Goal: Task Accomplishment & Management: Complete application form

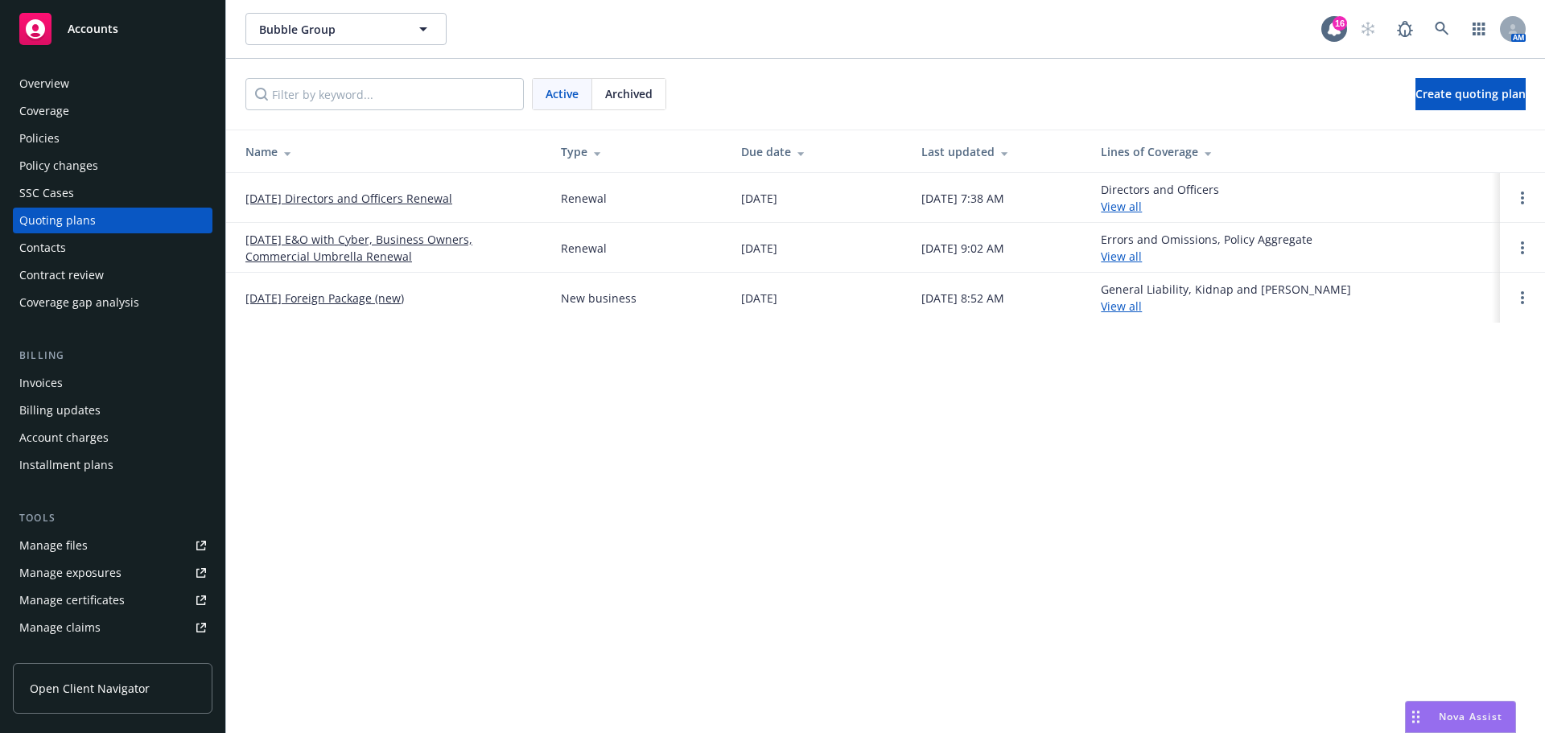
drag, startPoint x: 306, startPoint y: 300, endPoint x: 285, endPoint y: 311, distance: 23.8
click at [305, 303] on link "[DATE] Foreign Package (new)" at bounding box center [324, 298] width 159 height 17
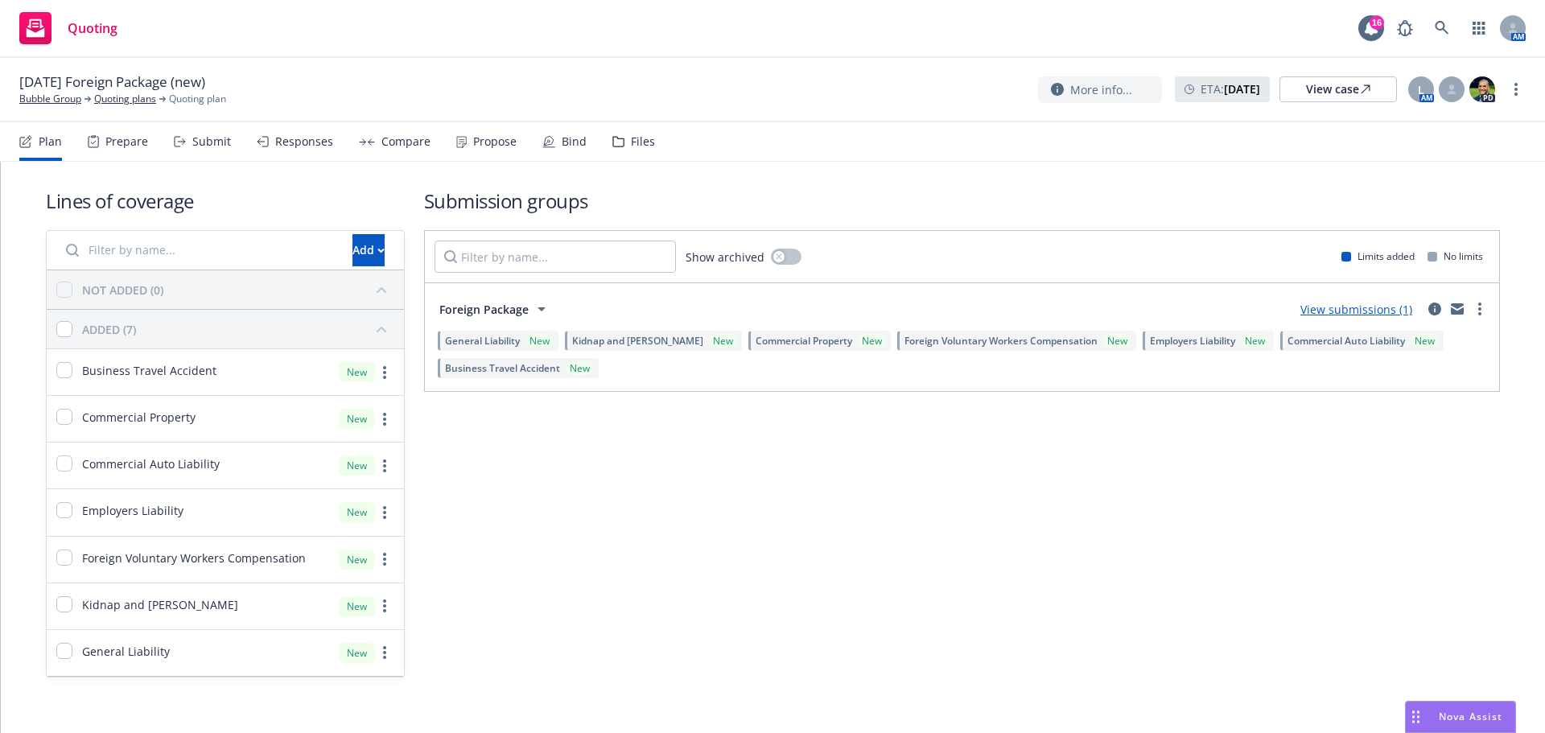
click at [199, 137] on div "Submit" at bounding box center [211, 141] width 39 height 13
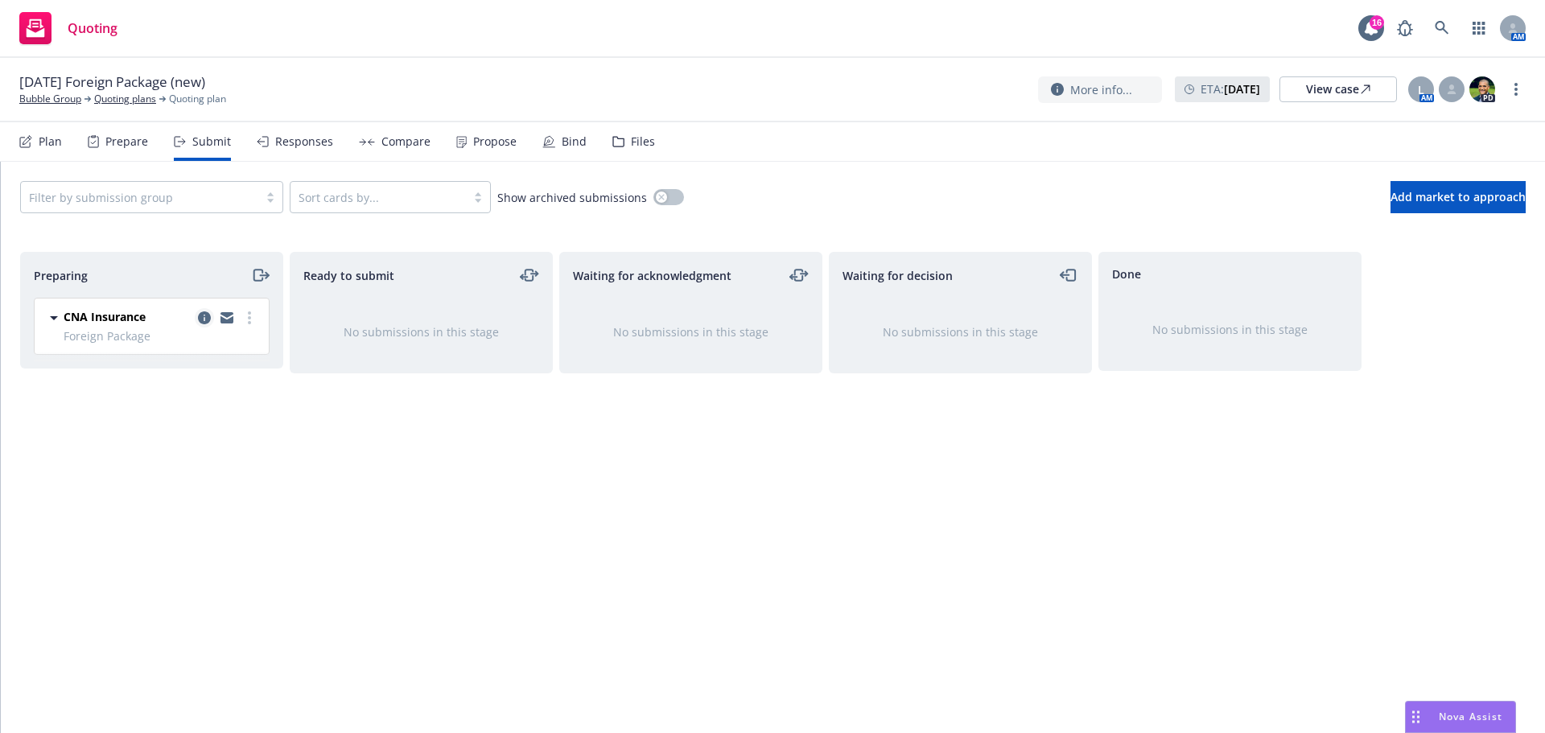
click at [203, 316] on icon "copy logging email" at bounding box center [204, 317] width 13 height 13
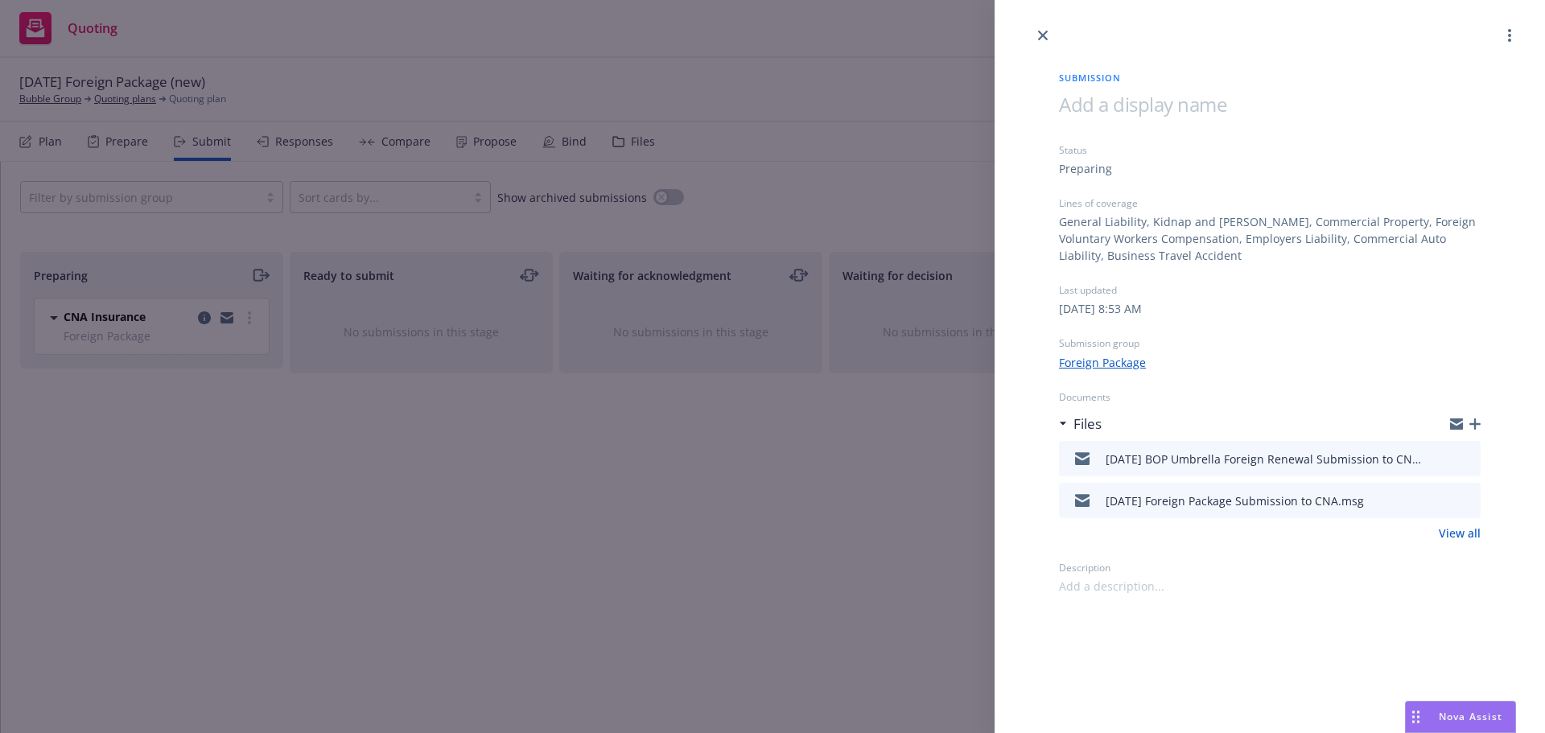
click at [1472, 453] on button "preview file" at bounding box center [1465, 458] width 18 height 14
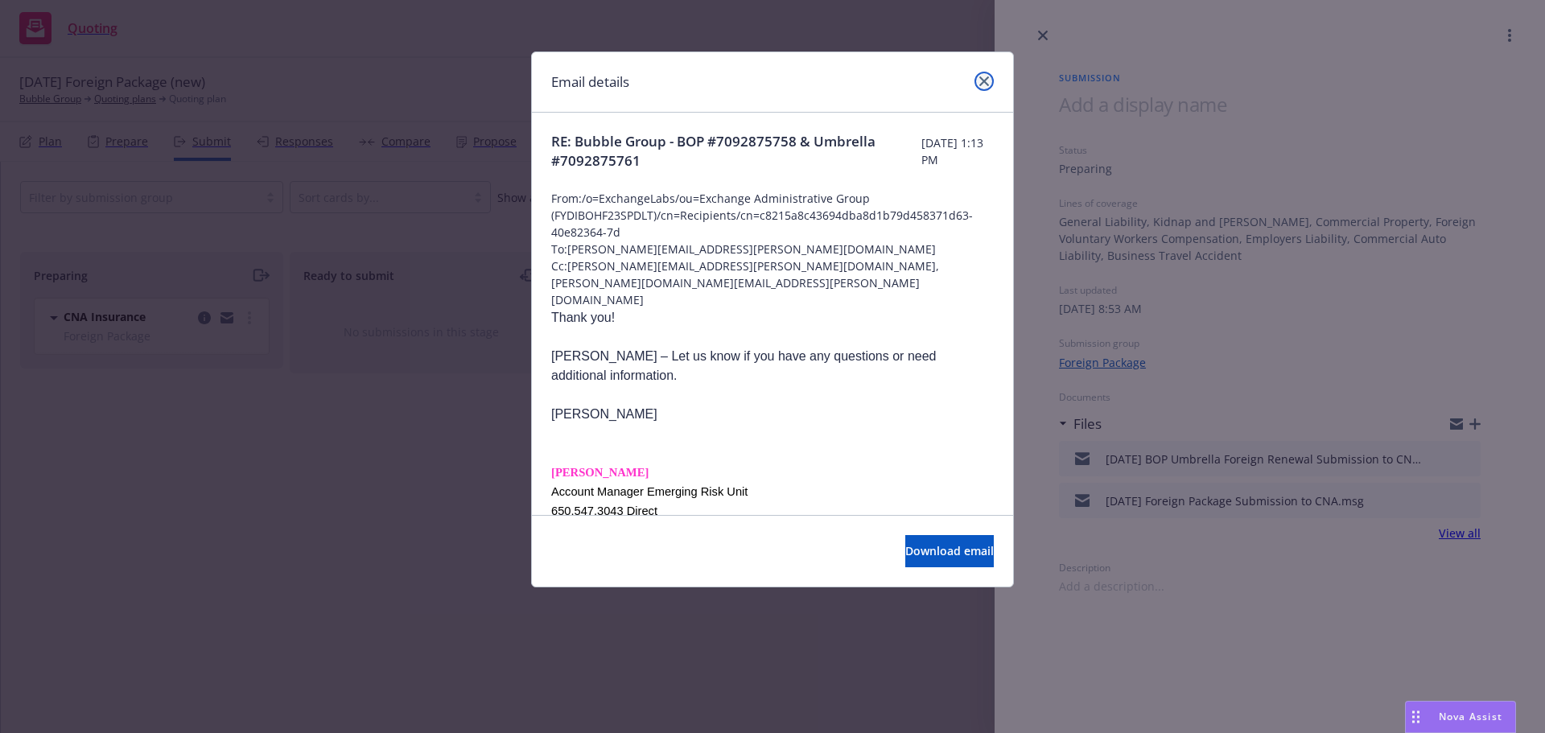
click at [986, 74] on link "close" at bounding box center [983, 81] width 19 height 19
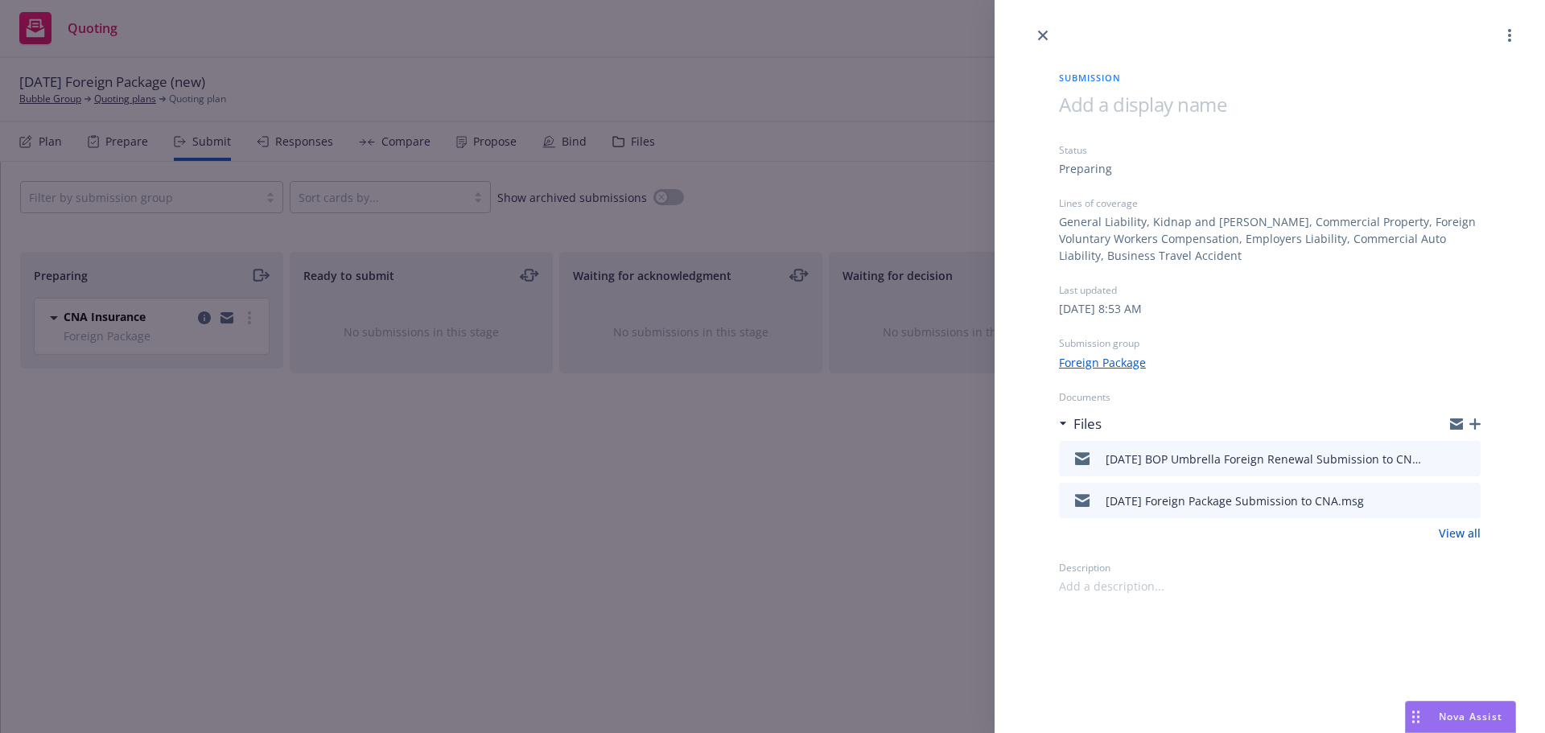
click at [1477, 420] on icon "button" at bounding box center [1474, 423] width 11 height 11
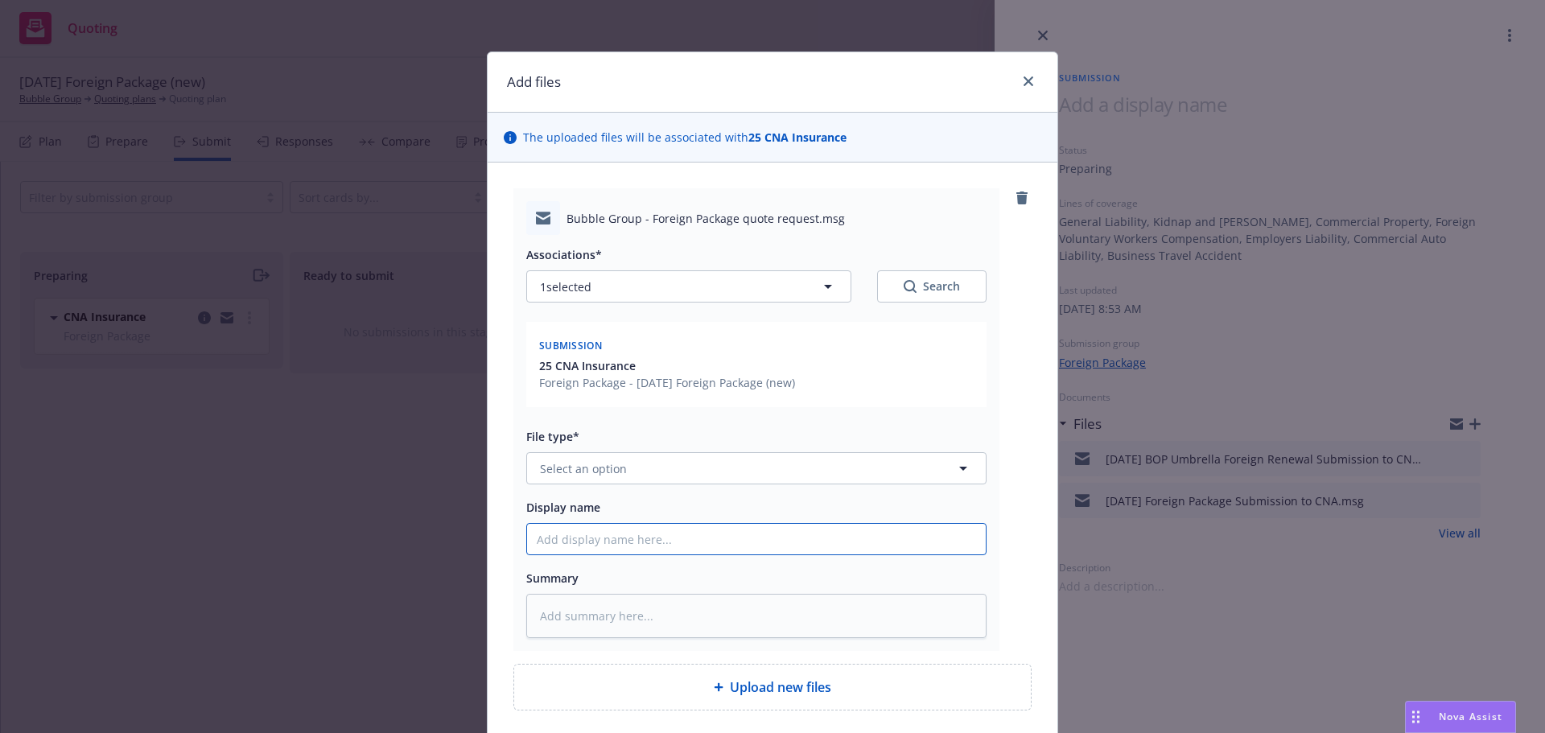
click at [576, 537] on input "Display name" at bounding box center [756, 539] width 459 height 31
type textarea "x"
type input "9"
type textarea "x"
type input "9/"
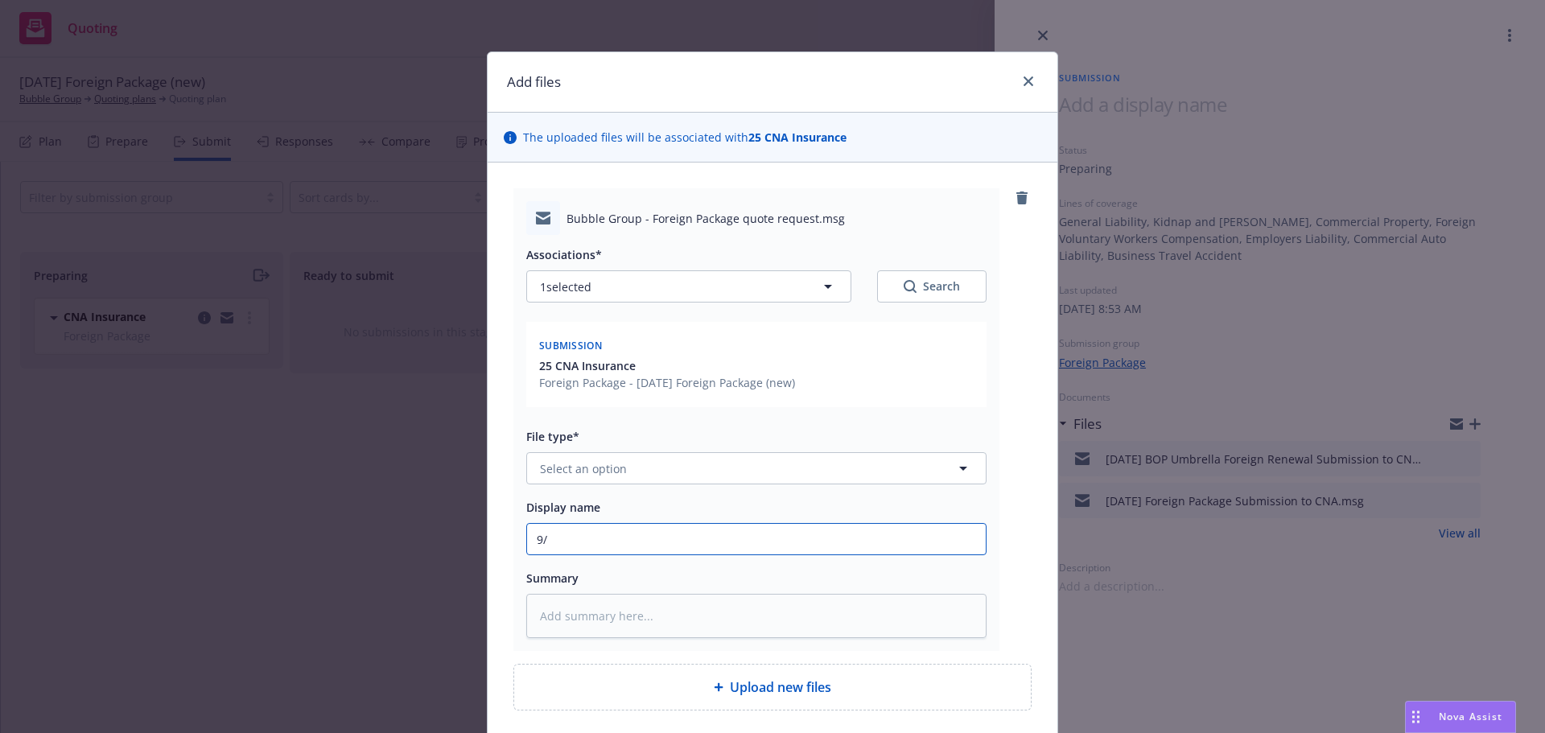
type textarea "x"
type input "9/2"
type textarea "x"
type input "9/27"
type textarea "x"
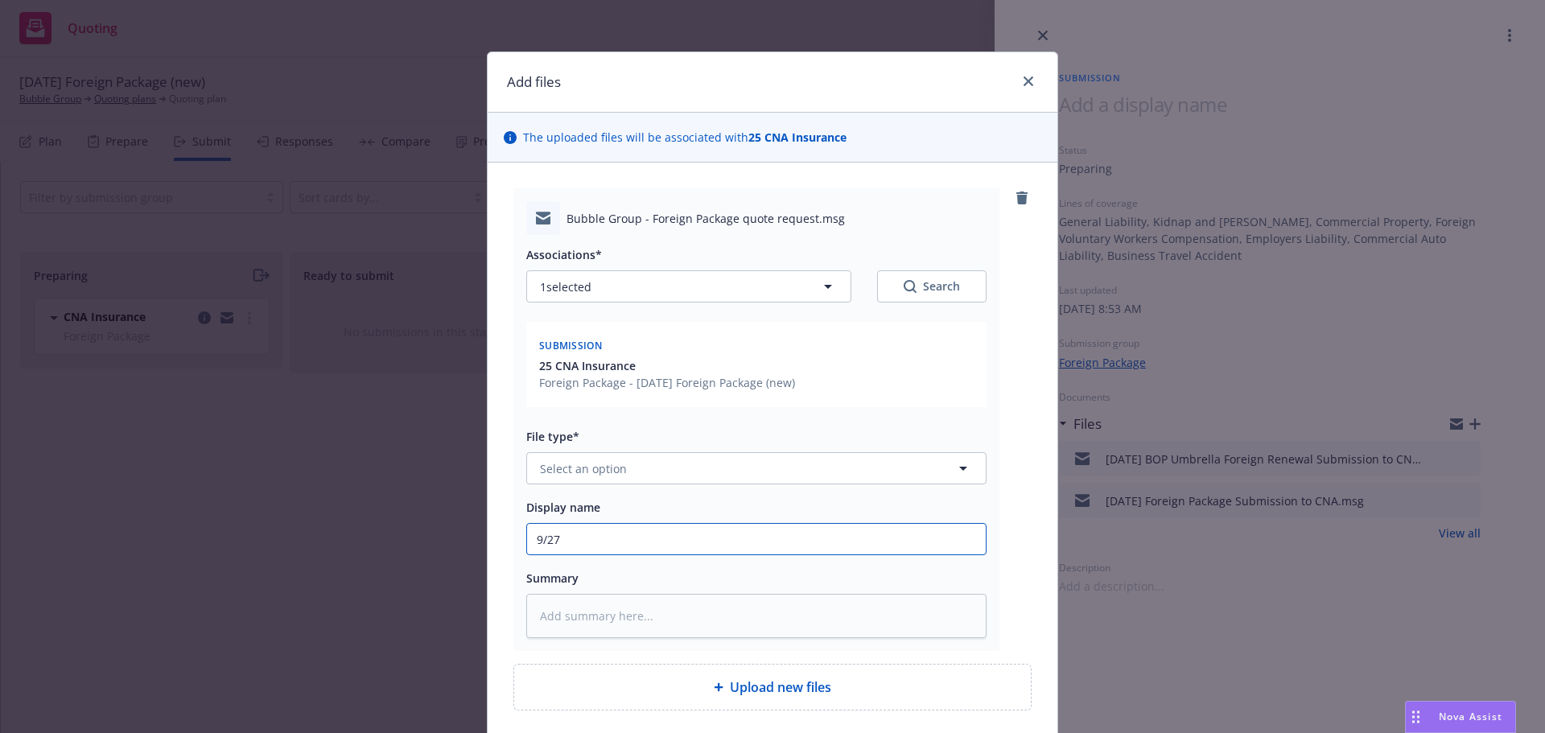
type input "9/27/"
type textarea "x"
type input "9/27/2"
type textarea "x"
type input "9/27/20"
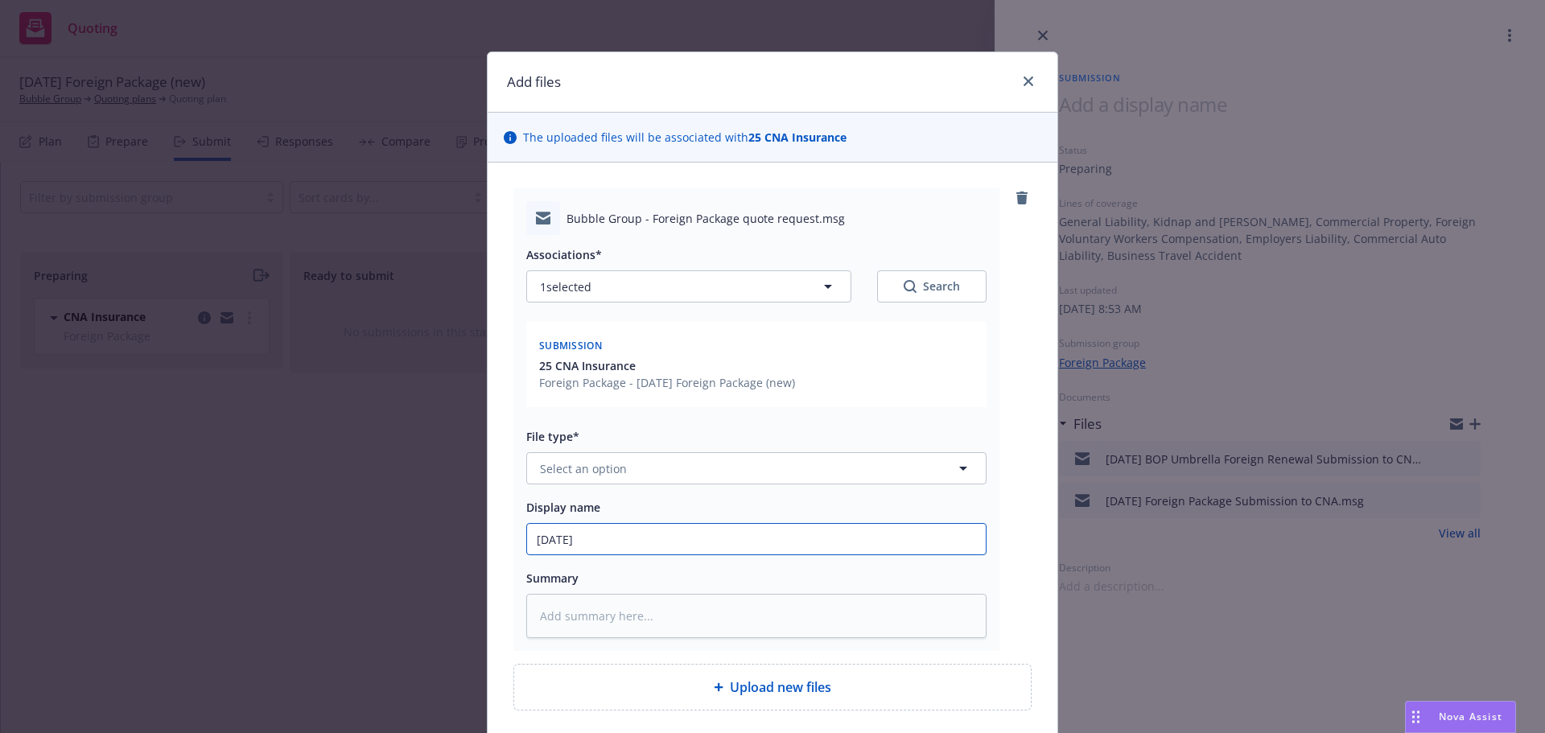
type textarea "x"
type input "9/27/202"
type textarea "x"
type input "9/27/2025"
type textarea "x"
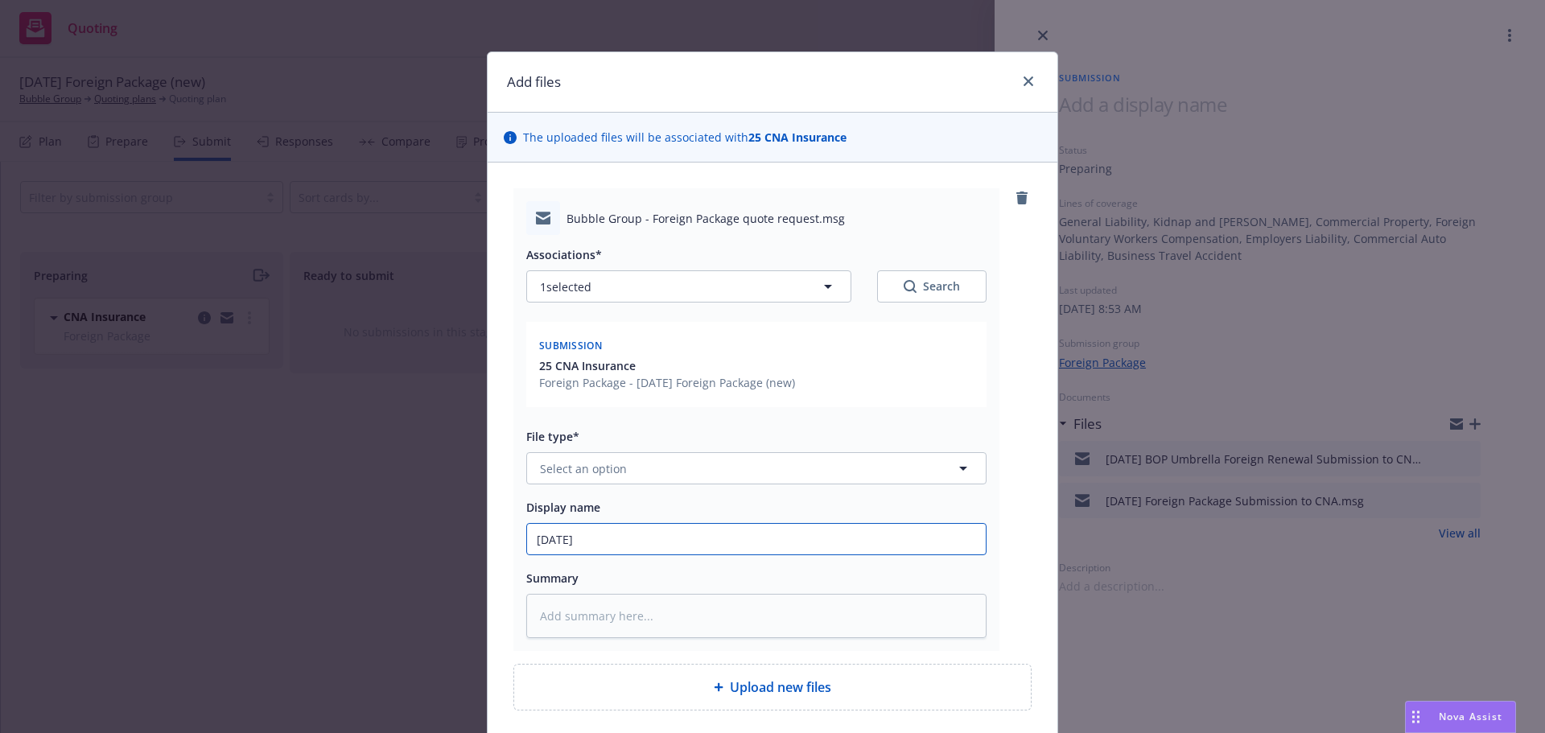
type input "9/27/2025"
type textarea "x"
type input "9/27/2025 F"
type textarea "x"
type input "9/27/2025 Fo"
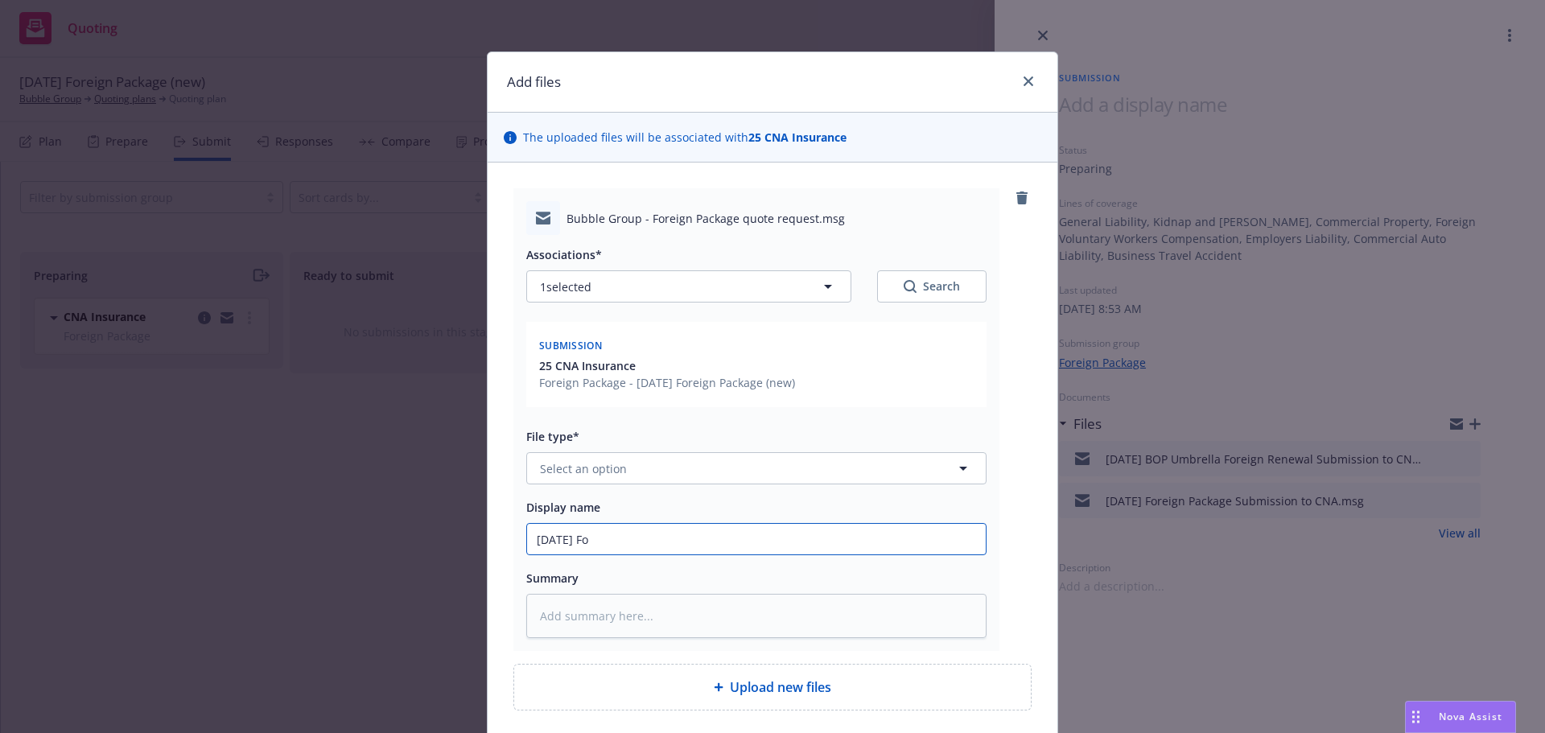
type textarea "x"
type input "9/27/2025 For"
type textarea "x"
type input "9/27/2025 Fore"
type textarea "x"
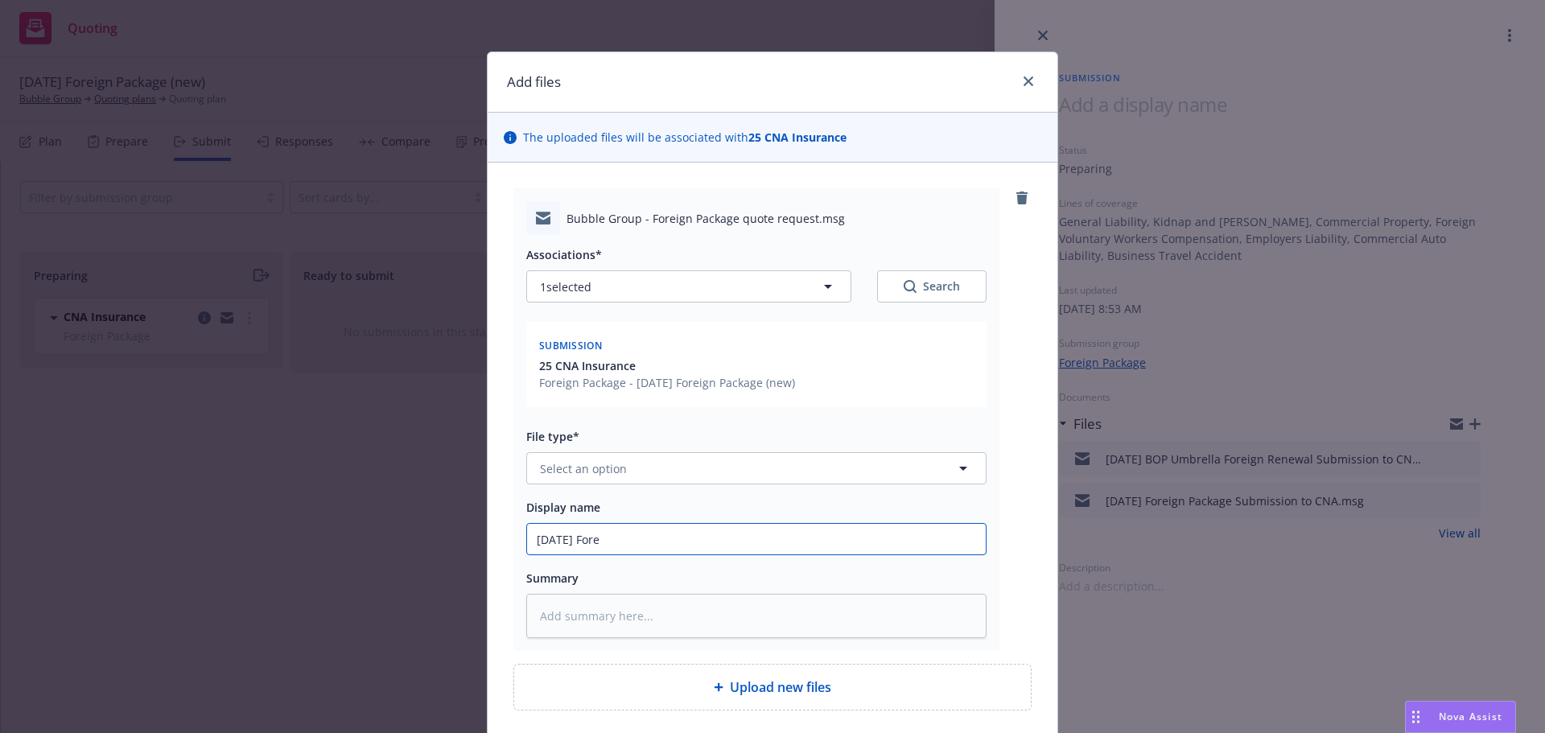
type input "9/27/2025 Forei"
type textarea "x"
type input "9/27/2025 Foreig"
type textarea "x"
type input "9/27/2025 Foreign"
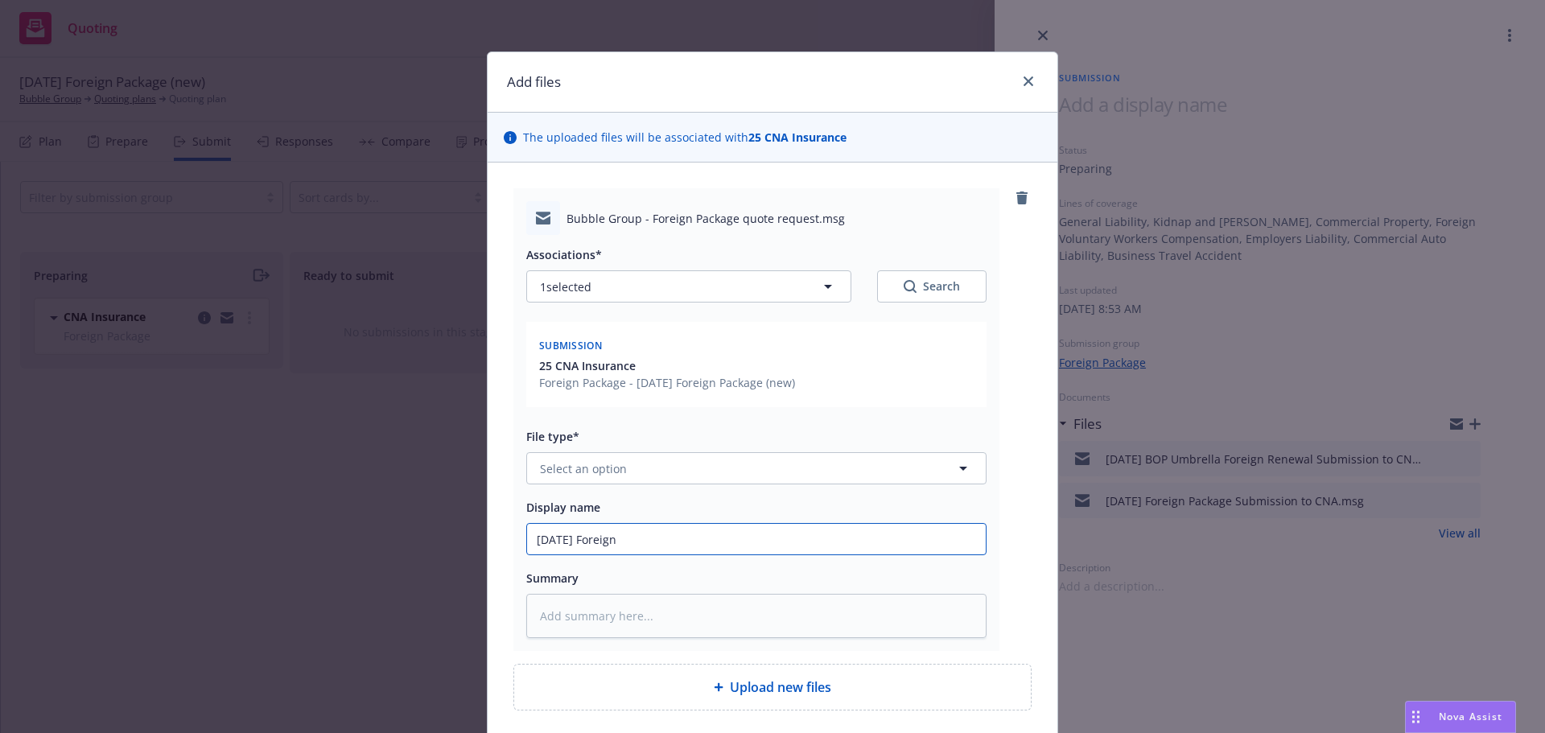
type textarea "x"
type input "9/27/2025 Foreign"
type textarea "x"
type input "9/27/2025 Foreign P"
type textarea "x"
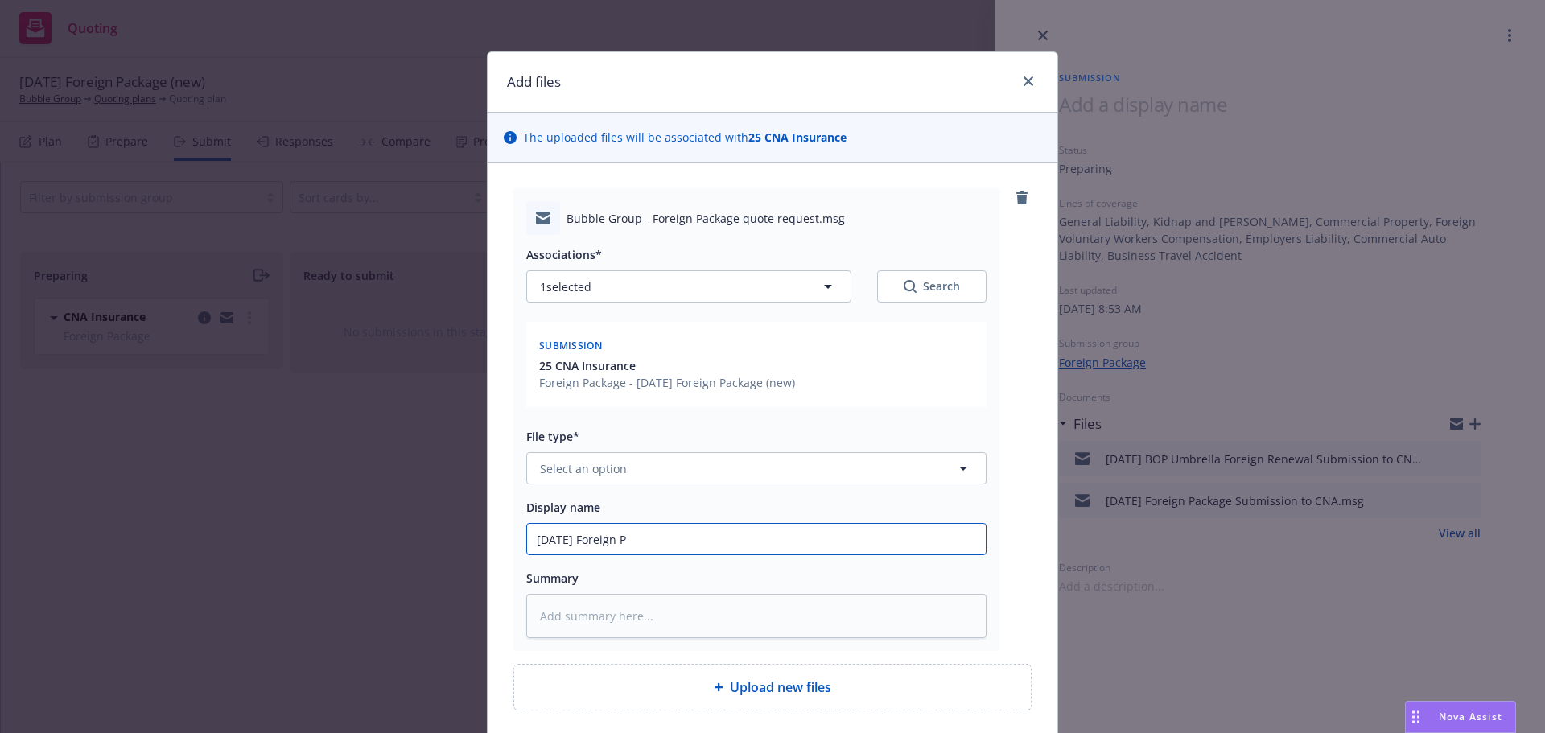
type input "9/27/2025 Foreign Pa"
type textarea "x"
type input "9/27/2025 Foreign Pac"
type textarea "x"
type input "9/27/2025 Foreign Pack"
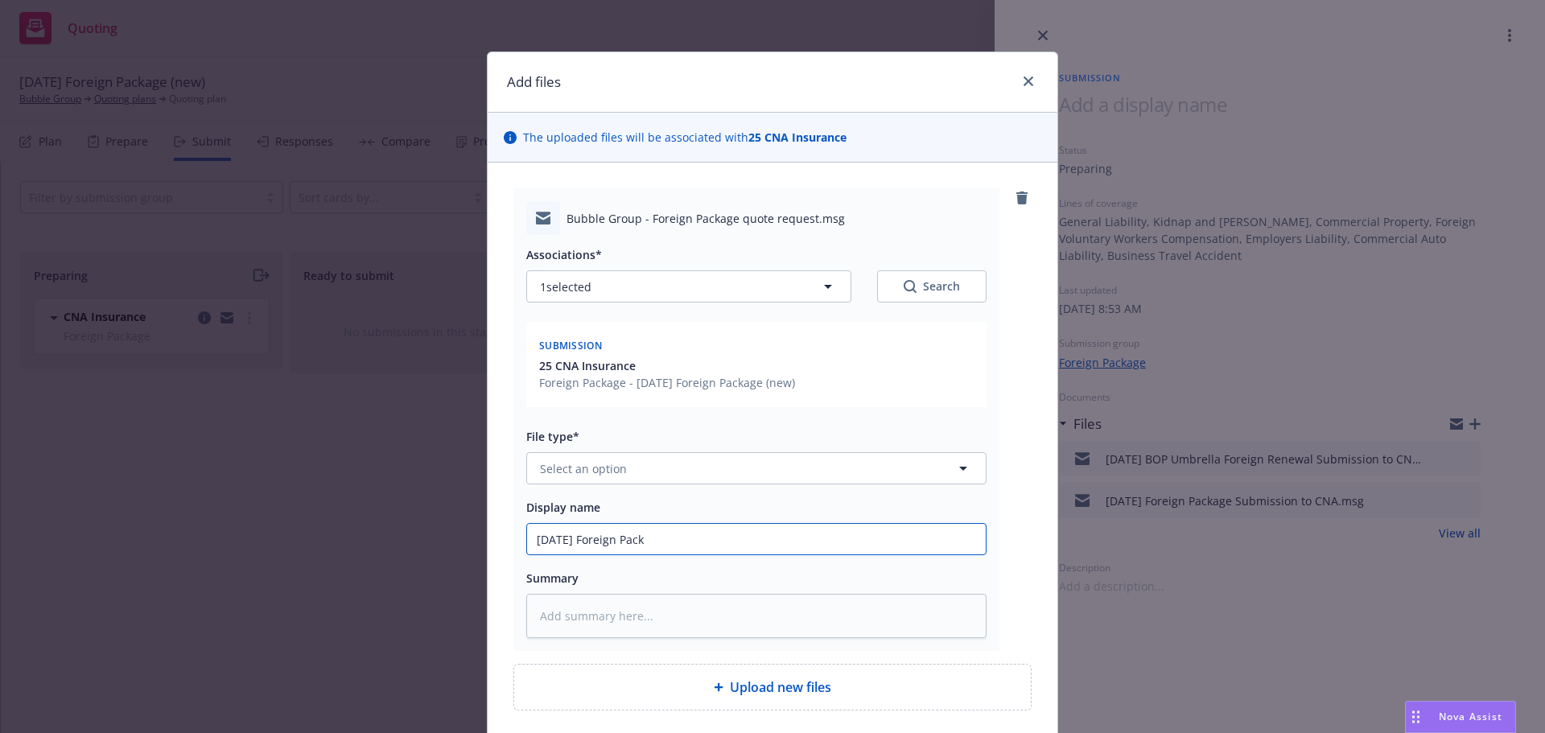
type textarea "x"
type input "9/27/2025 Foreign Packa"
type textarea "x"
type input "9/27/2025 Foreign Packag"
type textarea "x"
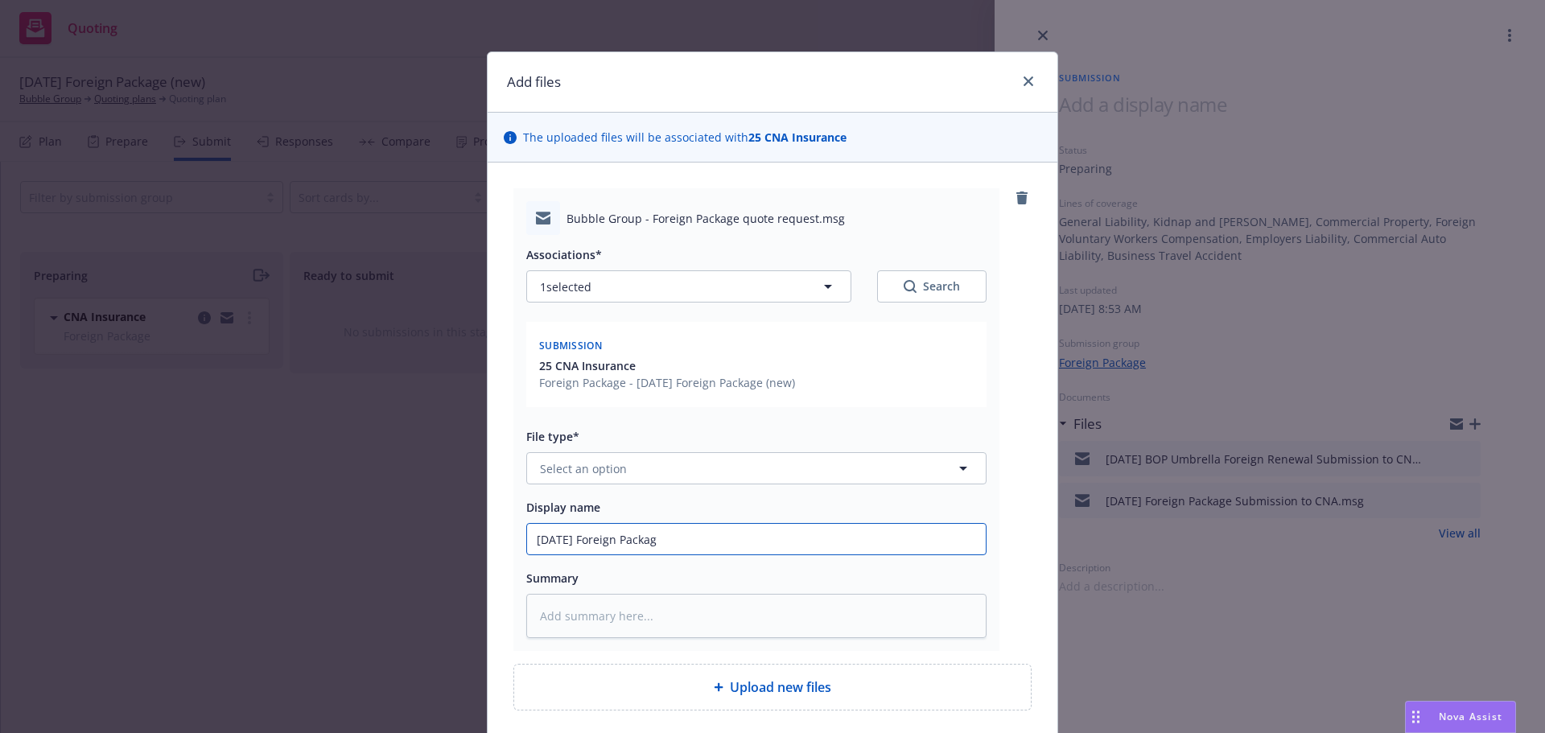
type input "9/27/2025 Foreign Package"
type textarea "x"
type input "9/27/2025 Foreign Package"
type textarea "x"
type input "9/27/2025 Foreign Package S"
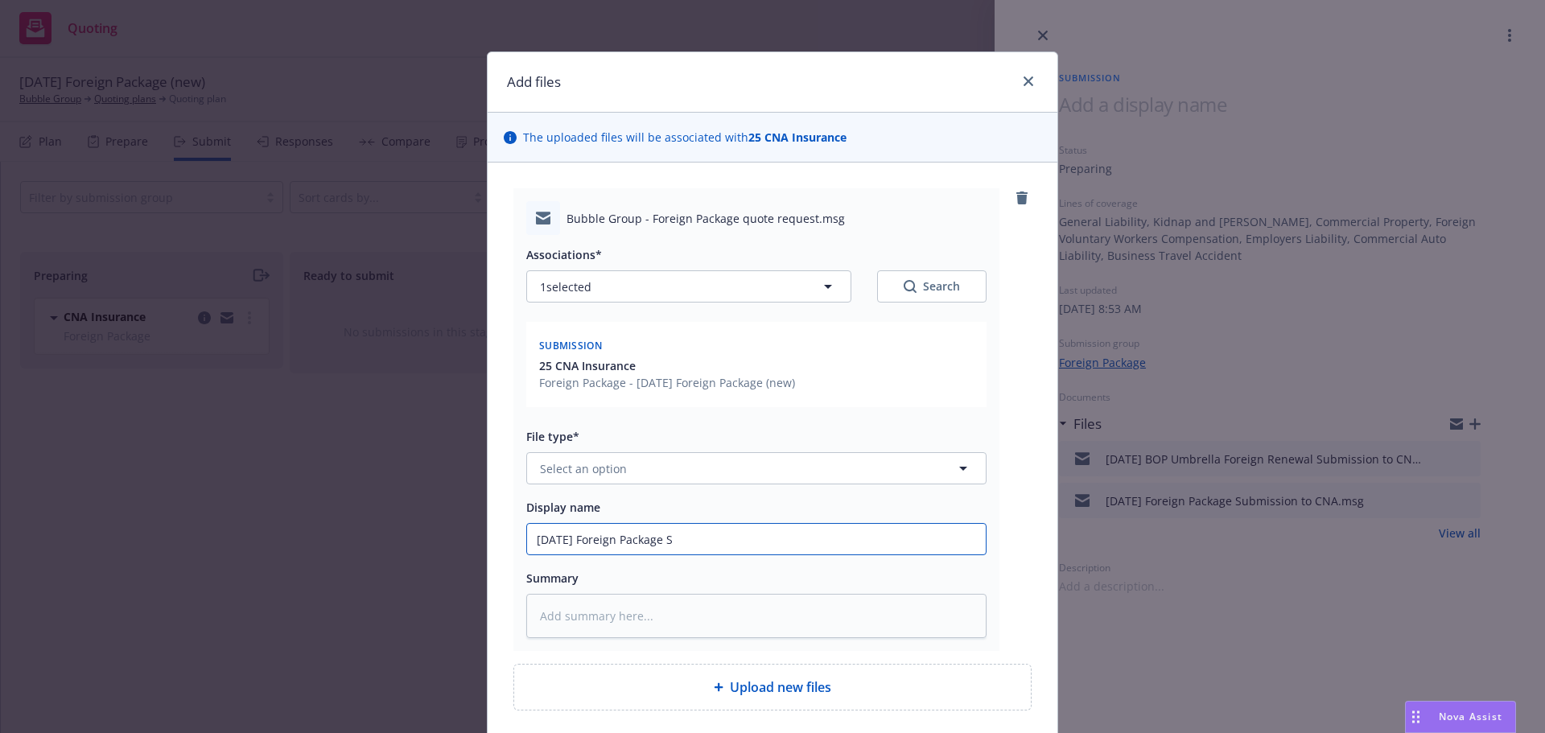
type textarea "x"
type input "9/27/2025 Foreign Package Su"
type textarea "x"
type input "9/27/2025 Foreign Package Sub"
type textarea "x"
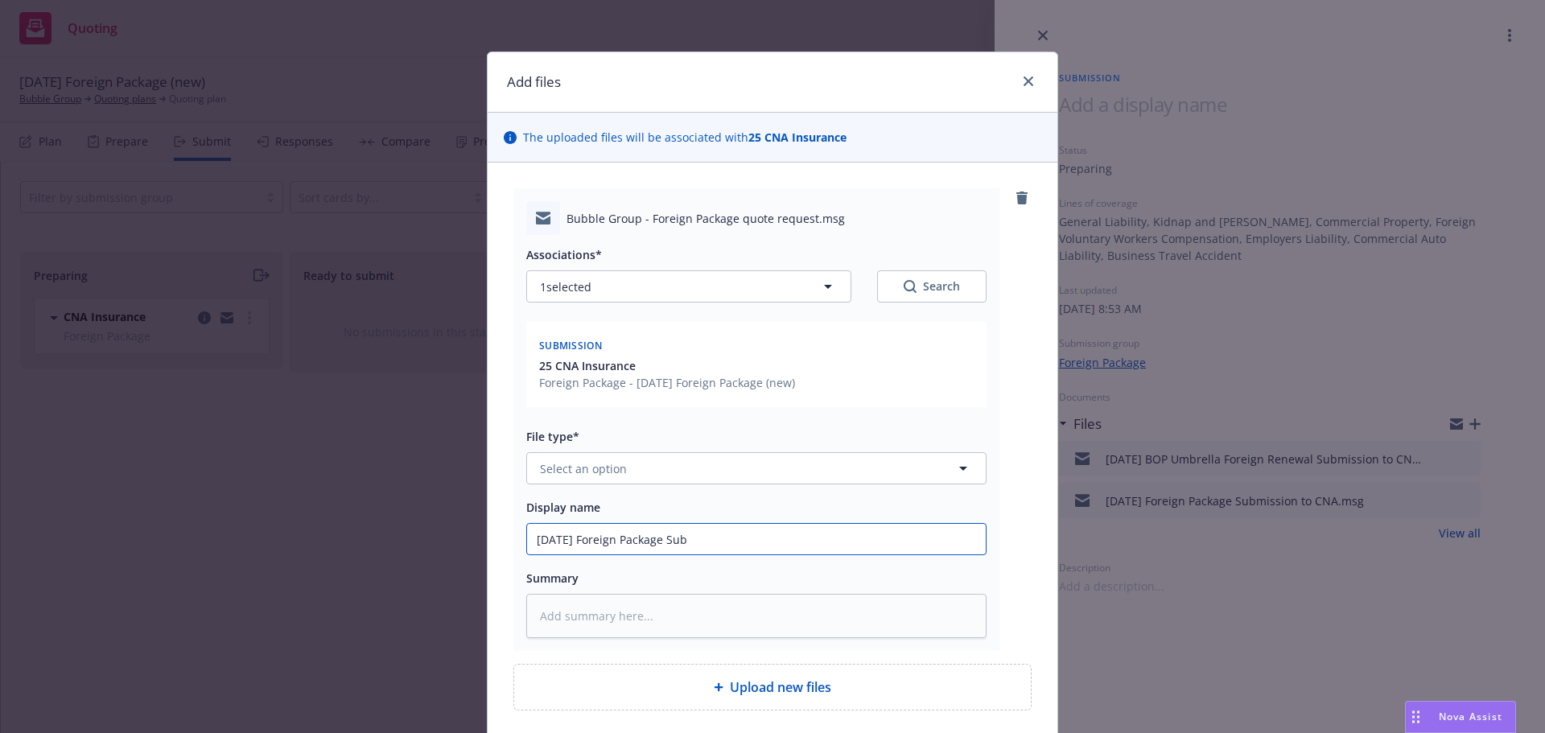
type input "9/27/2025 Foreign Package Subm"
type textarea "x"
type input "9/27/2025 Foreign Package Submi"
type textarea "x"
type input "9/27/2025 Foreign Package Submis"
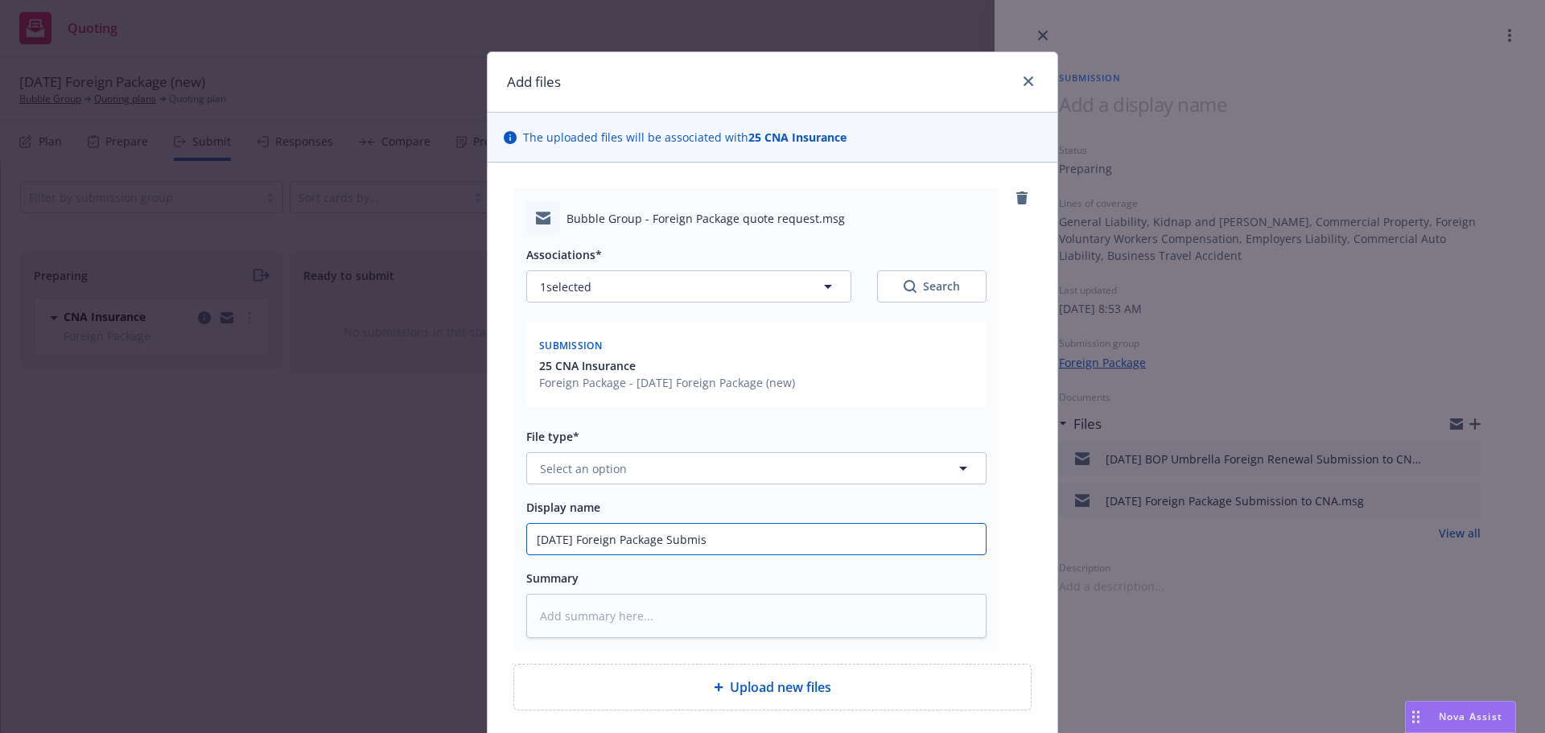
type textarea "x"
type input "9/27/2025 Foreign Package Submiss"
type textarea "x"
type input "9/27/2025 Foreign Package Submissi"
type textarea "x"
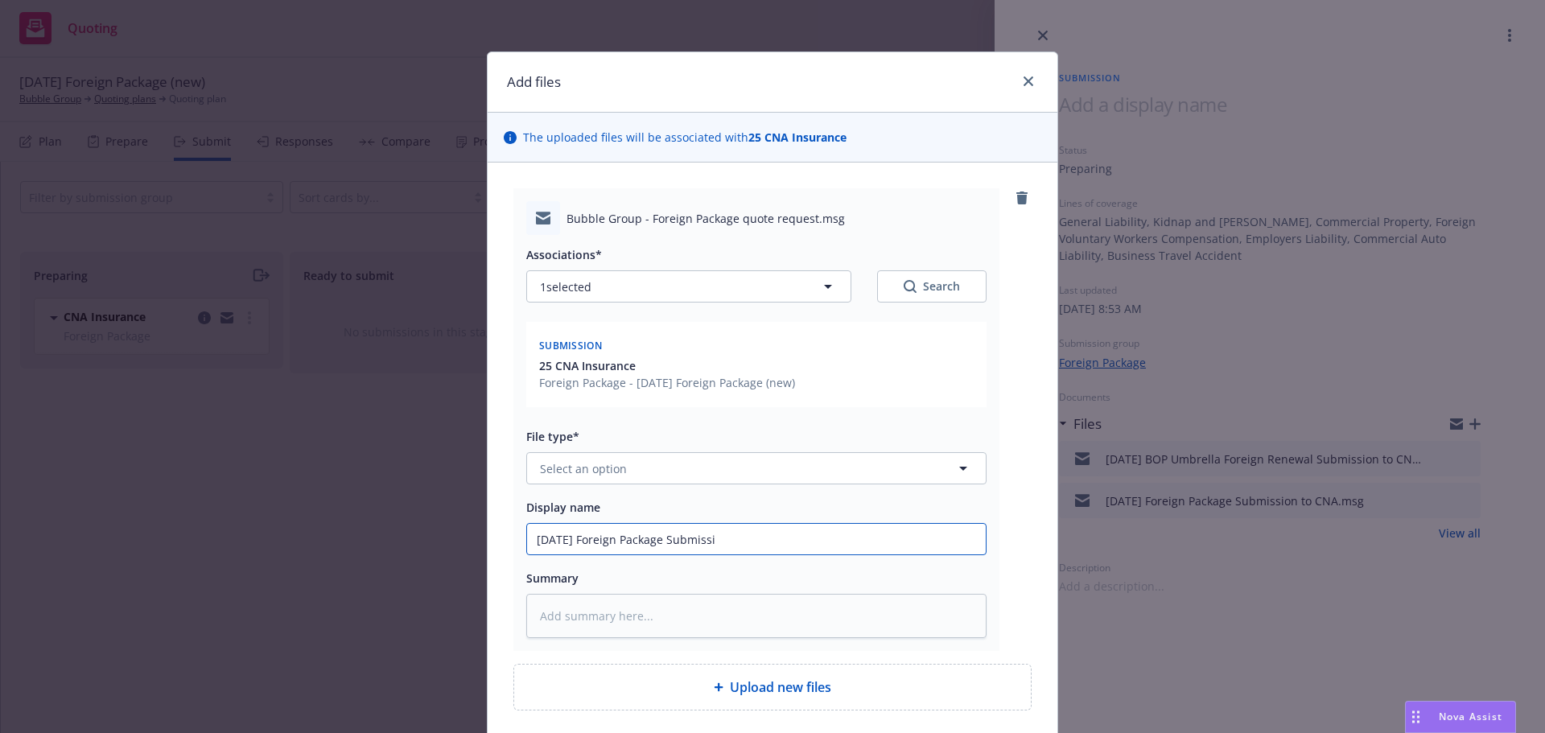
type input "9/27/2025 Foreign Package Submissio"
type textarea "x"
type input "9/27/2025 Foreign Package Submission"
type textarea "x"
type input "9/27/2025 Foreign Package Submission"
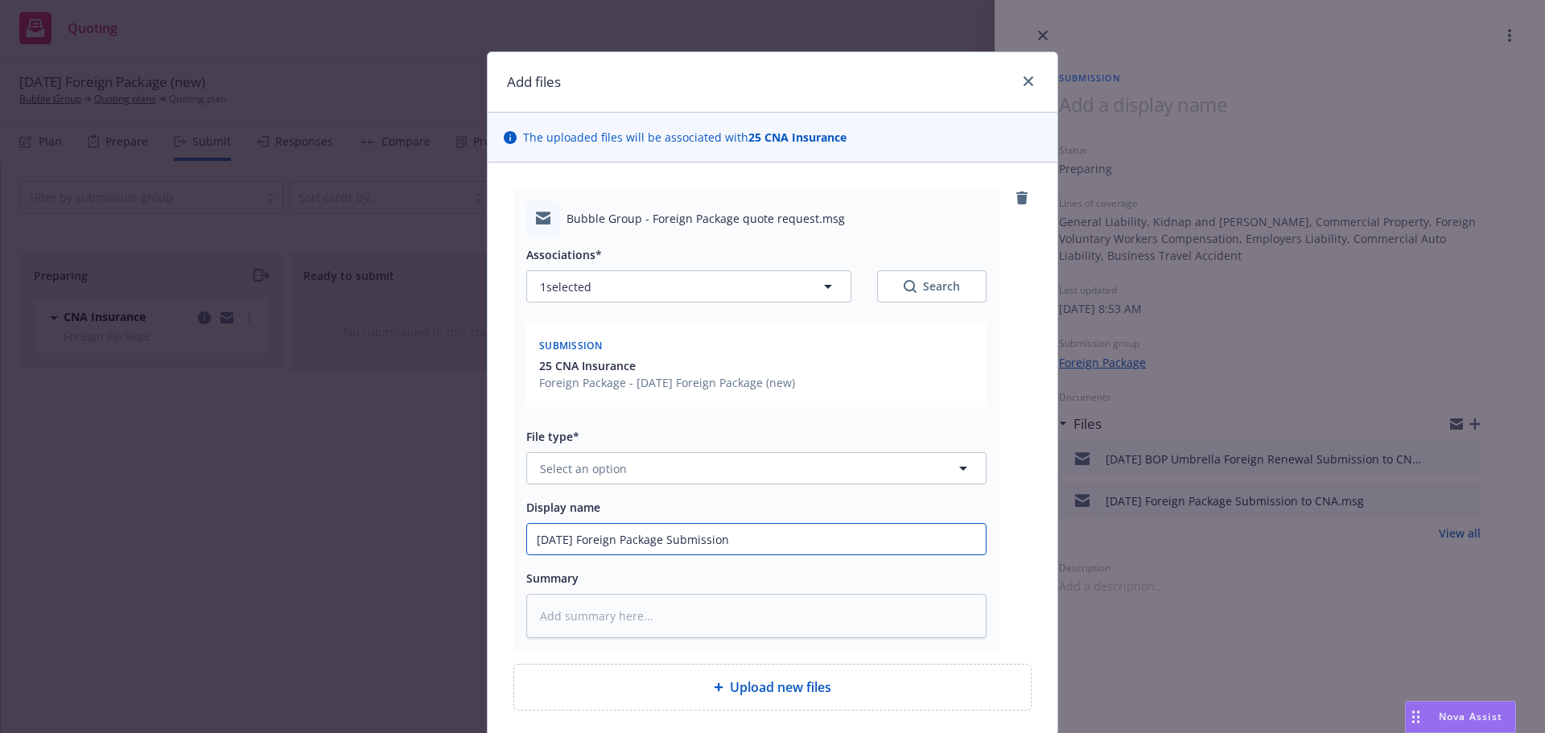
type textarea "x"
type input "9/27/2025 Foreign Package Submission t"
type textarea "x"
type input "9/27/2025 Foreign Package Submission to"
type textarea "x"
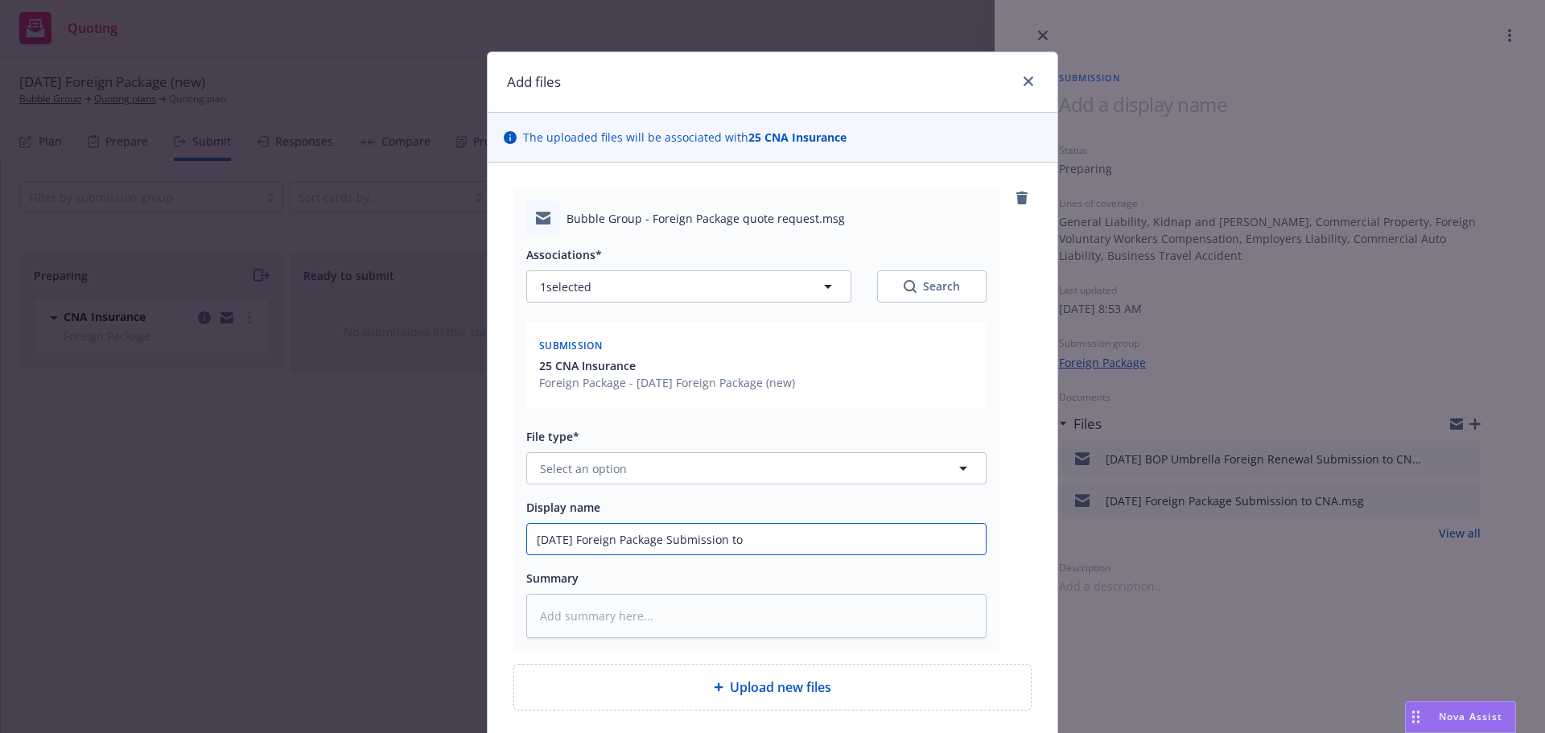
type input "9/27/2025 Foreign Package Submission to"
type textarea "x"
type input "9/27/2025 Foreign Package Submission to U"
type textarea "x"
type input "9/27/2025 Foreign Package Submission to UW"
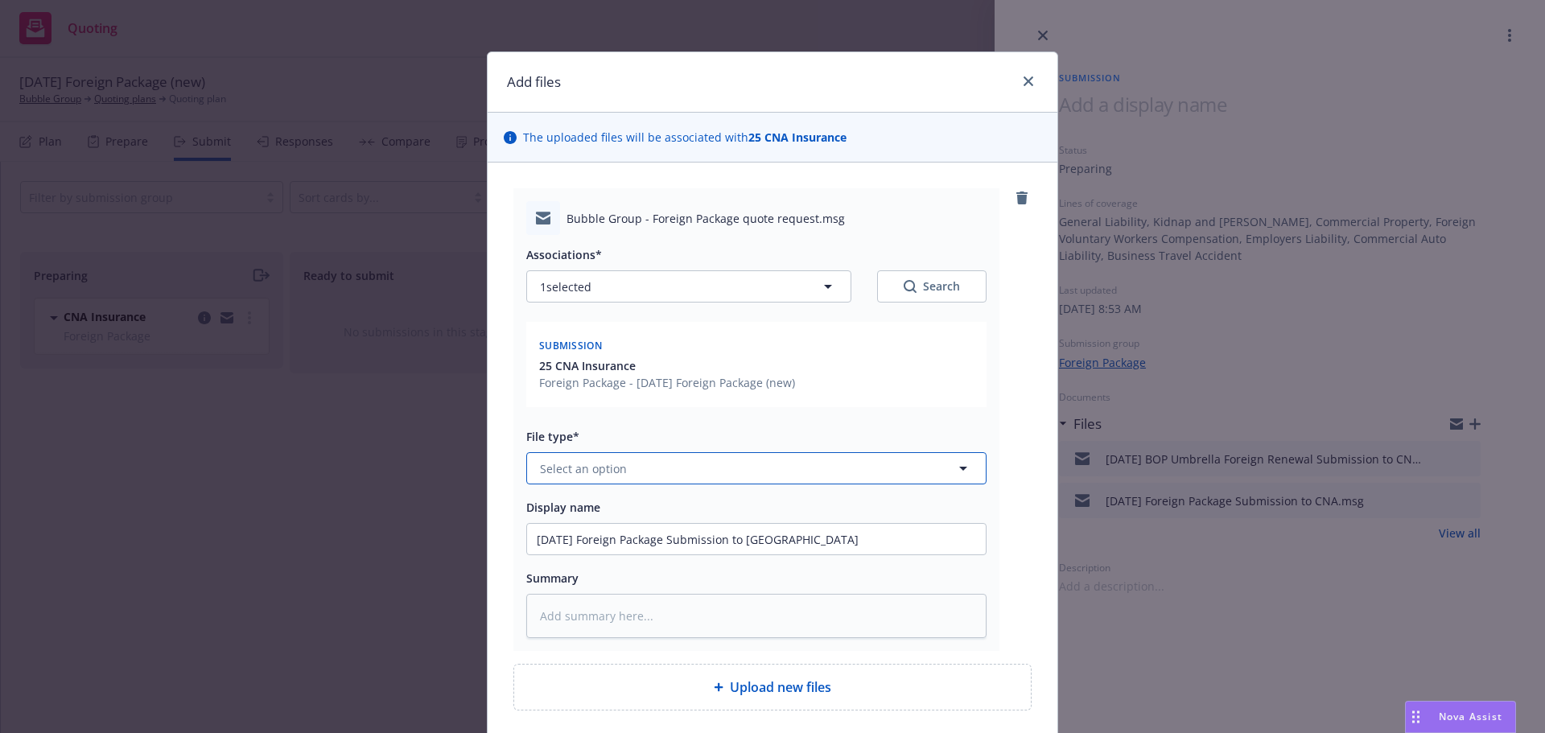
click at [572, 479] on button "Select an option" at bounding box center [756, 468] width 460 height 32
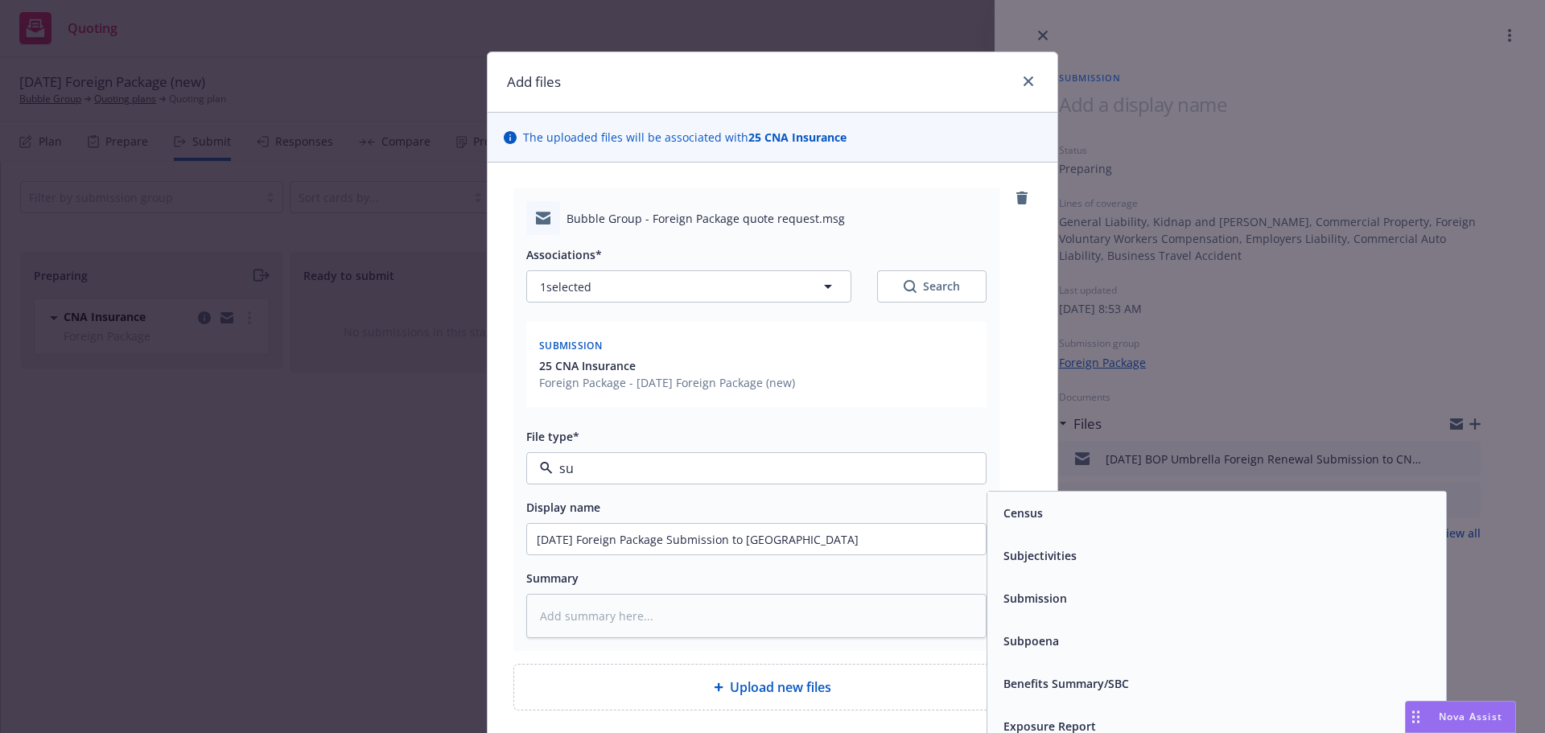
type input "sub"
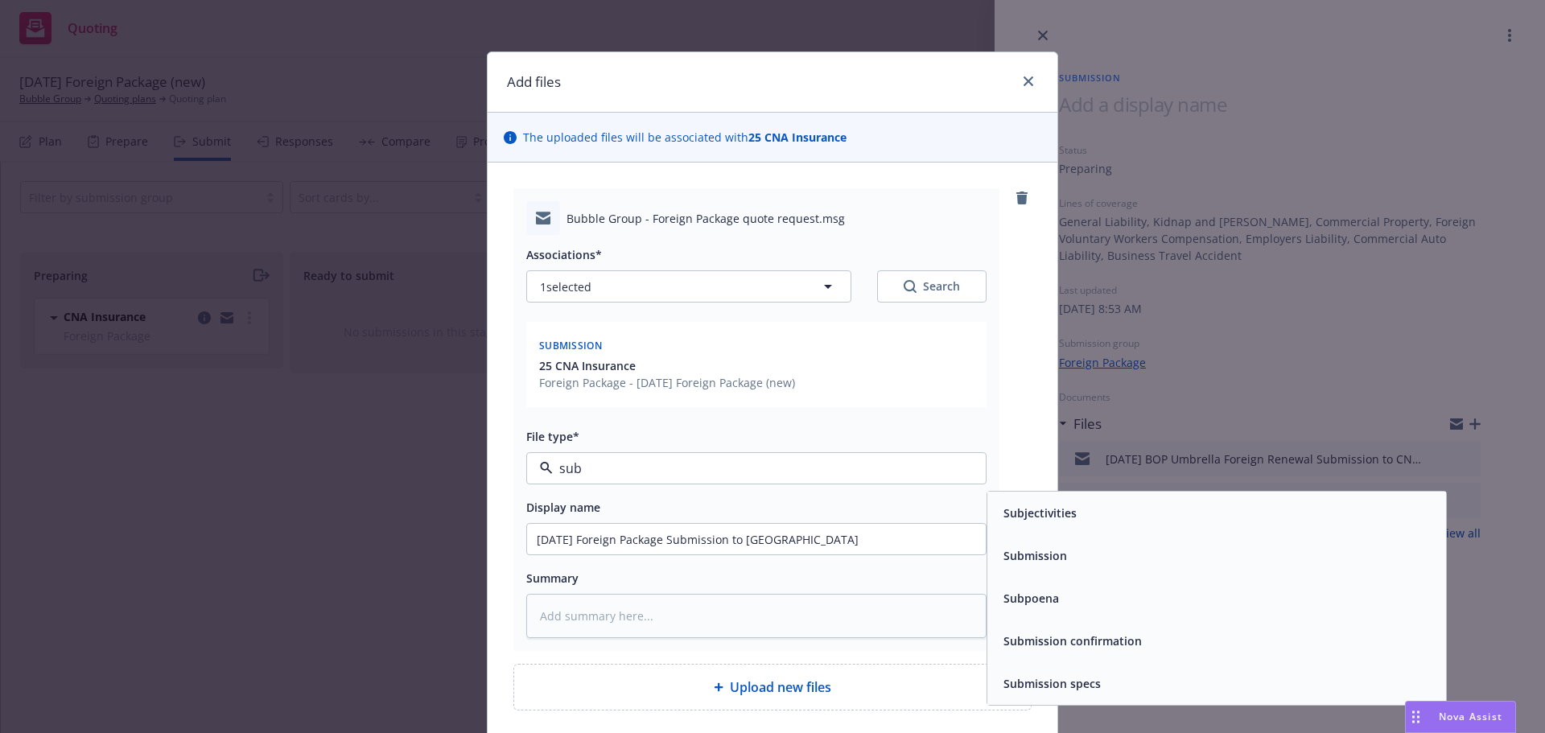
click at [1065, 553] on div "Submission" at bounding box center [1216, 555] width 439 height 23
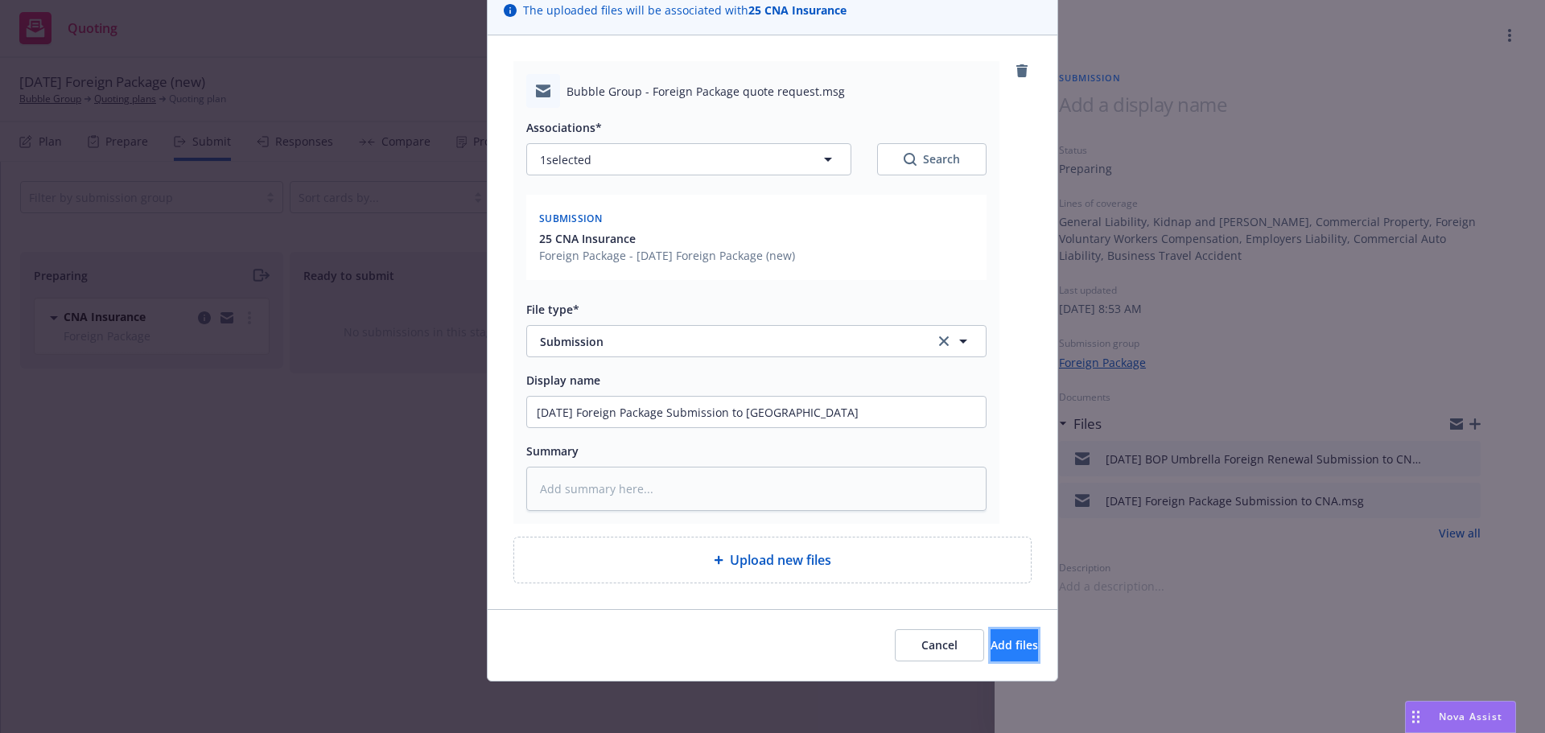
drag, startPoint x: 982, startPoint y: 644, endPoint x: 1230, endPoint y: 500, distance: 286.2
click at [991, 642] on span "Add files" at bounding box center [1014, 644] width 47 height 15
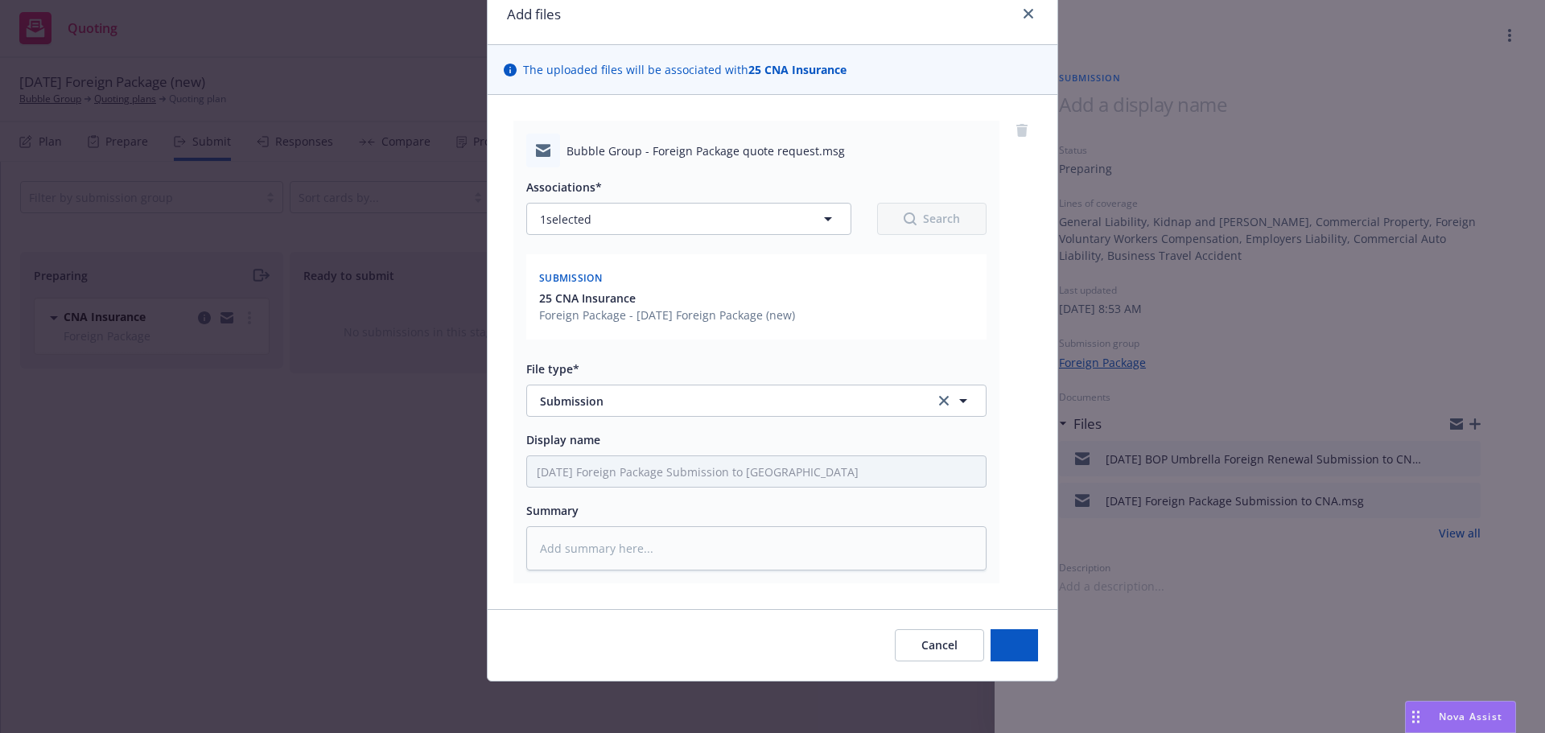
type textarea "x"
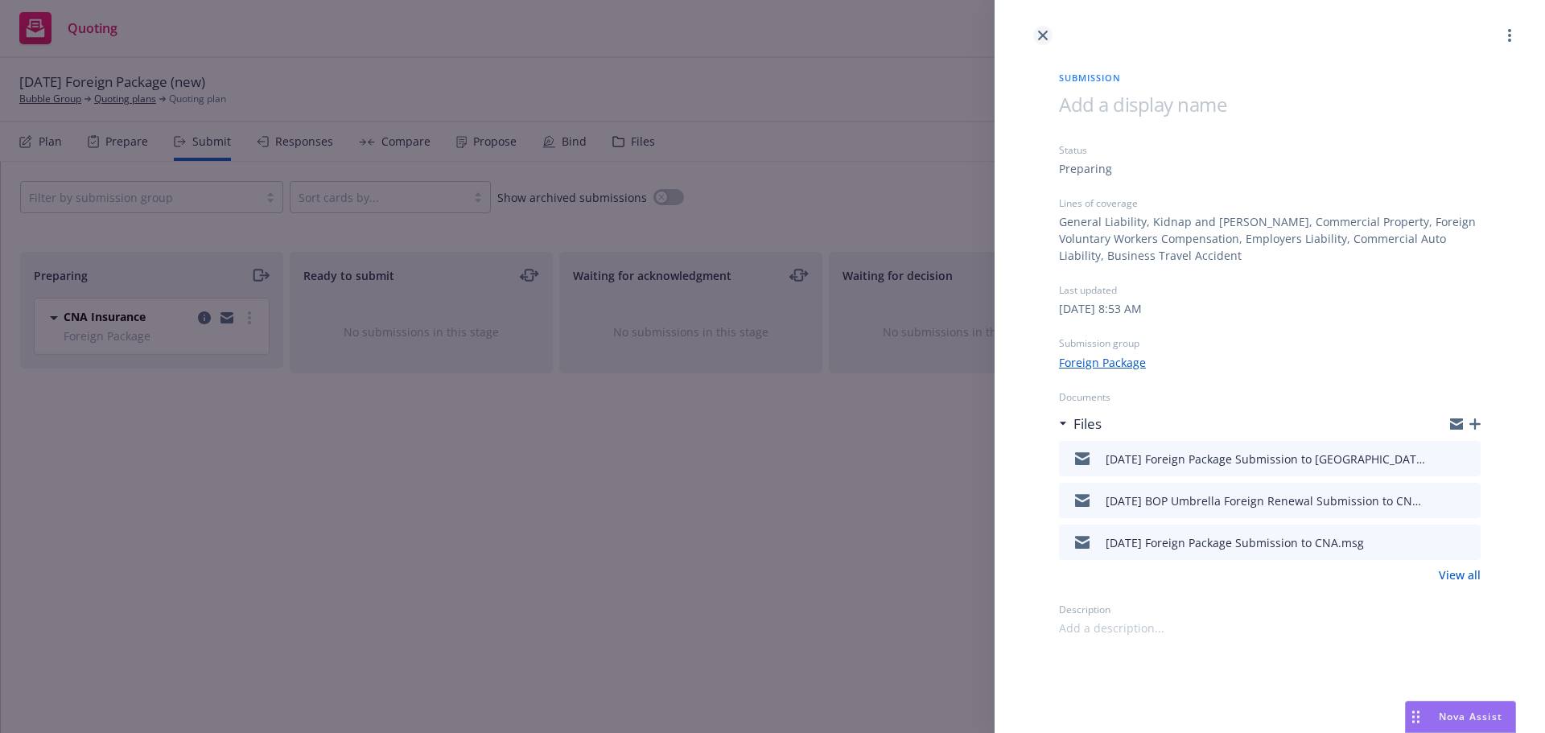
click at [1045, 34] on icon "close" at bounding box center [1043, 36] width 10 height 10
